Goal: Information Seeking & Learning: Learn about a topic

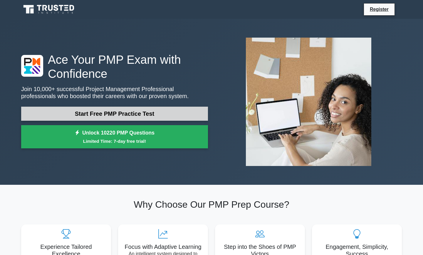
click at [142, 114] on link "Start Free PMP Practice Test" at bounding box center [114, 114] width 187 height 14
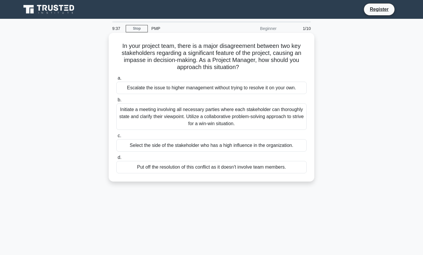
click at [168, 119] on div "Initiate a meeting involving all necessary parties where each stakeholder can t…" at bounding box center [211, 117] width 191 height 26
click at [116, 102] on input "b. Initiate a meeting involving all necessary parties where each stakeholder ca…" at bounding box center [116, 100] width 0 height 4
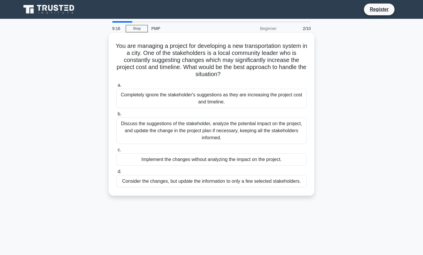
click at [200, 125] on div "Discuss the suggestions of the stakeholder, analyze the potential impact on the…" at bounding box center [211, 131] width 191 height 26
click at [116, 116] on input "b. Discuss the suggestions of the stakeholder, analyze the potential impact on …" at bounding box center [116, 114] width 0 height 4
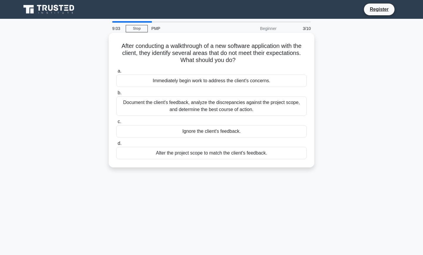
click at [210, 105] on div "Document the client's feedback, analyze the discrepancies against the project s…" at bounding box center [211, 105] width 191 height 19
click at [116, 95] on input "b. Document the client's feedback, analyze the discrepancies against the projec…" at bounding box center [116, 93] width 0 height 4
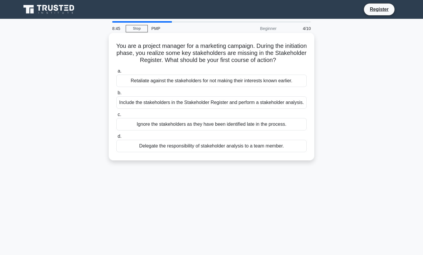
click at [203, 102] on div "Include the stakeholders in the Stakeholder Register and perform a stakeholder …" at bounding box center [211, 102] width 191 height 12
click at [116, 95] on input "b. Include the stakeholders in the Stakeholder Register and perform a stakehold…" at bounding box center [116, 93] width 0 height 4
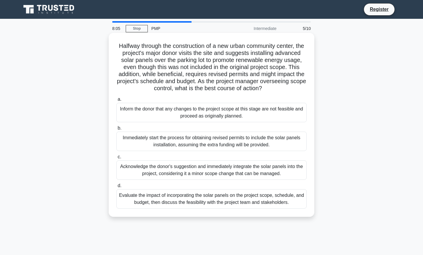
click at [197, 198] on div "Evaluate the impact of incorporating the solar panels on the project scope, sch…" at bounding box center [211, 198] width 191 height 19
click at [116, 188] on input "d. Evaluate the impact of incorporating the solar panels on the project scope, …" at bounding box center [116, 186] width 0 height 4
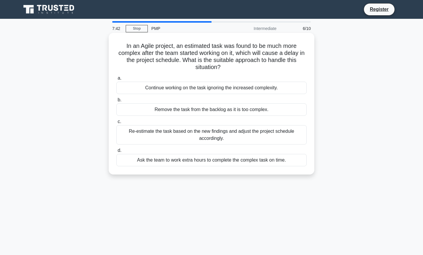
click at [233, 133] on div "Re-estimate the task based on the new findings and adjust the project schedule …" at bounding box center [211, 134] width 191 height 19
click at [116, 124] on input "c. Re-estimate the task based on the new findings and adjust the project schedu…" at bounding box center [116, 122] width 0 height 4
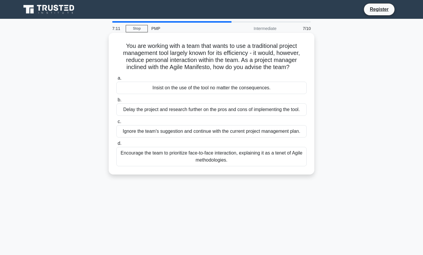
click at [230, 157] on div "Encourage the team to prioritize face-to-face interaction, explaining it as a t…" at bounding box center [211, 156] width 191 height 19
click at [116, 146] on input "d. Encourage the team to prioritize face-to-face interaction, explaining it as …" at bounding box center [116, 144] width 0 height 4
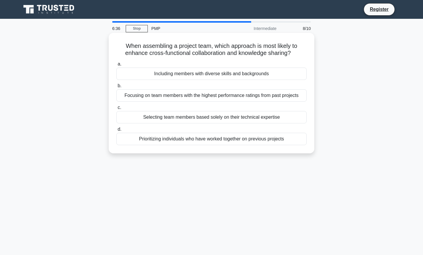
click at [266, 139] on div "Prioritizing individuals who have worked together on previous projects" at bounding box center [211, 139] width 191 height 12
click at [116, 131] on input "d. Prioritizing individuals who have worked together on previous projects" at bounding box center [116, 130] width 0 height 4
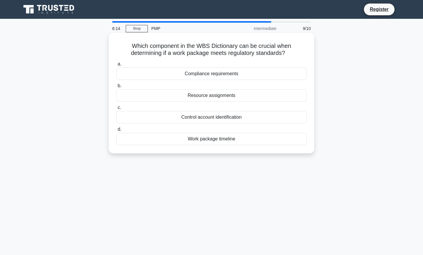
click at [254, 74] on div "Compliance requirements" at bounding box center [211, 74] width 191 height 12
click at [116, 66] on input "a. Compliance requirements" at bounding box center [116, 64] width 0 height 4
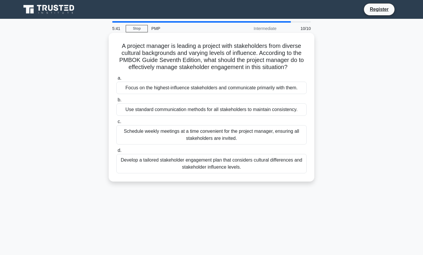
click at [215, 160] on div "Develop a tailored stakeholder engagement plan that considers cultural differen…" at bounding box center [211, 163] width 191 height 19
click at [116, 153] on input "d. Develop a tailored stakeholder engagement plan that considers cultural diffe…" at bounding box center [116, 151] width 0 height 4
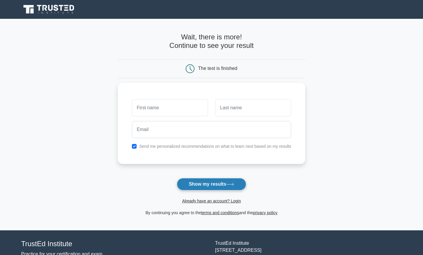
click at [218, 182] on button "Show my results" at bounding box center [211, 184] width 69 height 12
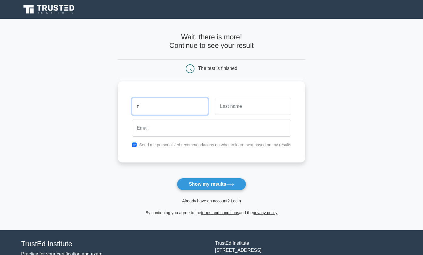
type input "Naomi"
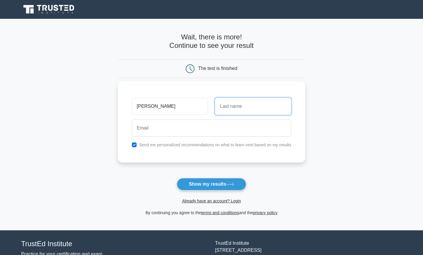
click at [224, 107] on input "text" at bounding box center [253, 106] width 76 height 17
type input "bebel"
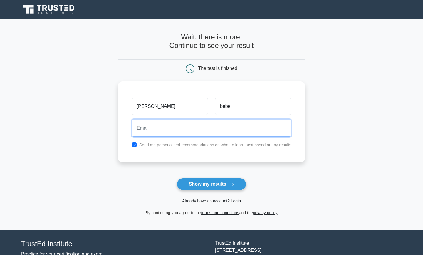
click at [217, 134] on input "email" at bounding box center [212, 128] width 160 height 17
type input "bebelnaomi@gmail.com"
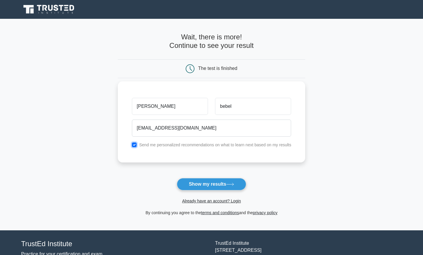
click at [134, 143] on input "checkbox" at bounding box center [134, 145] width 5 height 5
checkbox input "false"
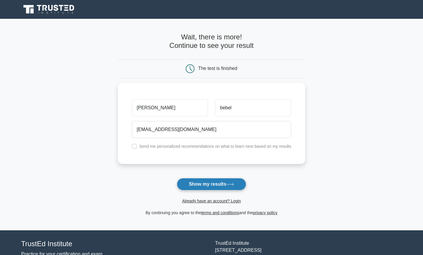
click at [203, 186] on button "Show my results" at bounding box center [211, 184] width 69 height 12
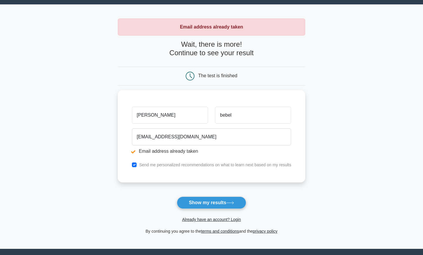
scroll to position [24, 0]
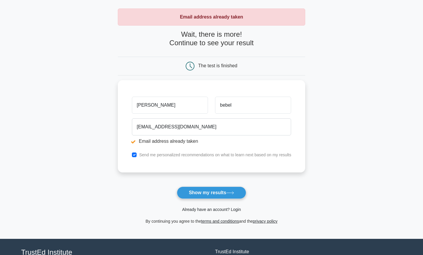
click at [223, 210] on link "Already have an account? Login" at bounding box center [211, 209] width 59 height 5
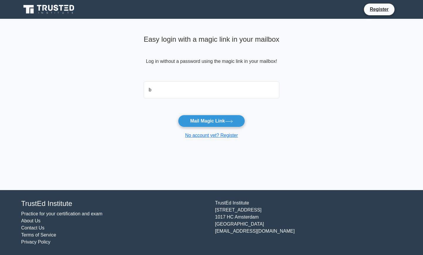
type input "[EMAIL_ADDRESS][DOMAIN_NAME]"
click at [208, 123] on button "Mail Magic Link" at bounding box center [211, 121] width 67 height 12
